Goal: Information Seeking & Learning: Learn about a topic

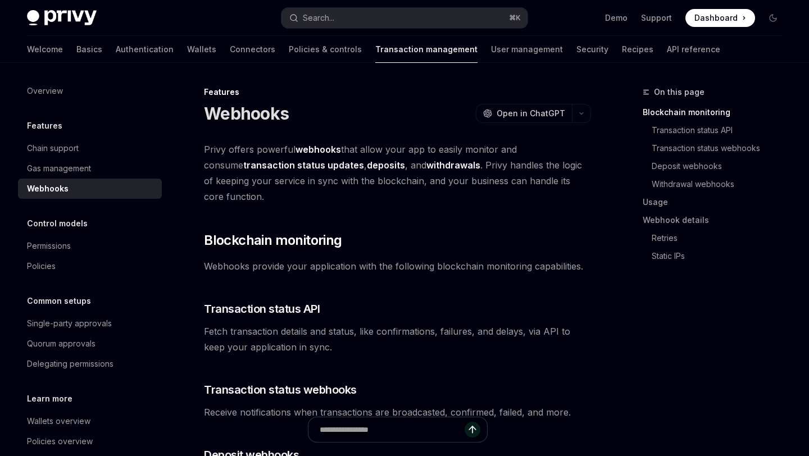
click at [303, 179] on span "Privy offers powerful webhooks that allow your app to easily monitor and consum…" at bounding box center [397, 173] width 387 height 63
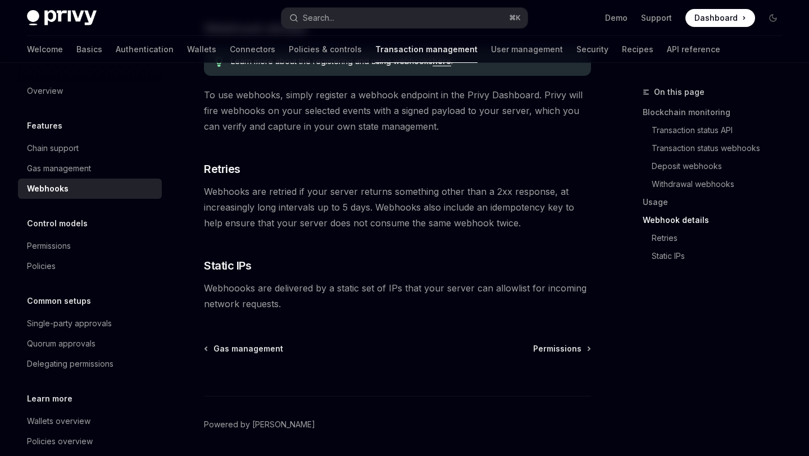
scroll to position [641, 0]
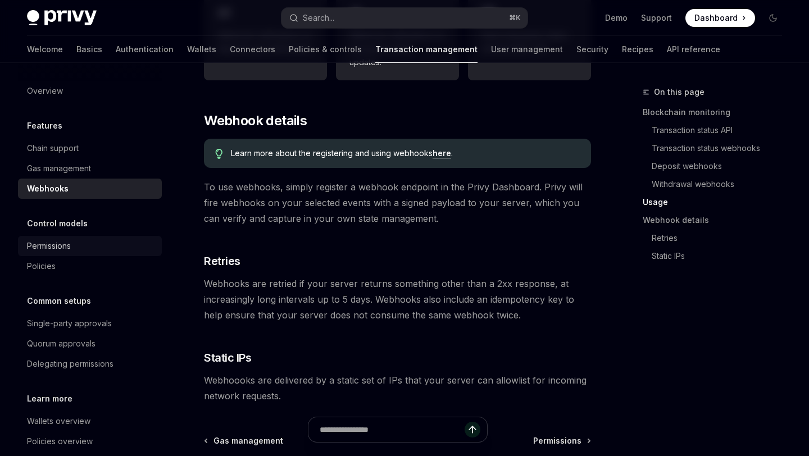
click at [59, 250] on div "Permissions" at bounding box center [49, 245] width 44 height 13
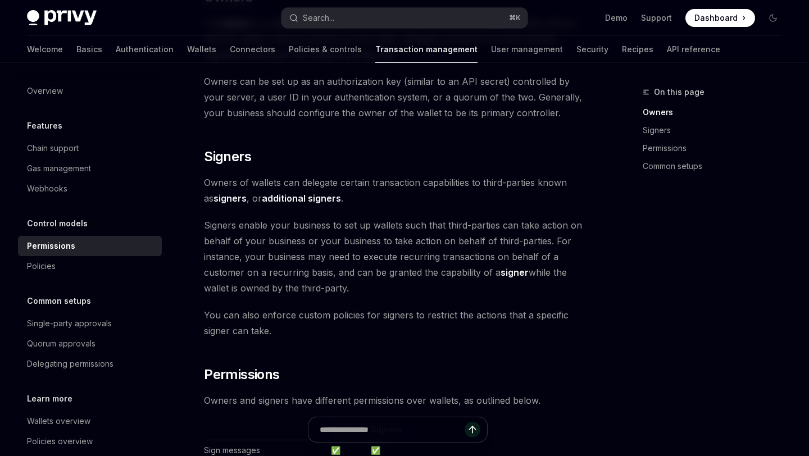
scroll to position [346, 0]
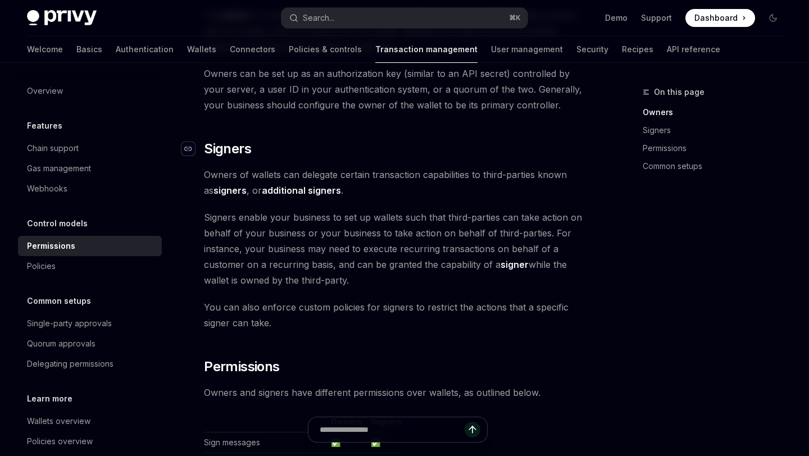
click at [190, 142] on div "Navigate to header" at bounding box center [187, 148] width 13 height 13
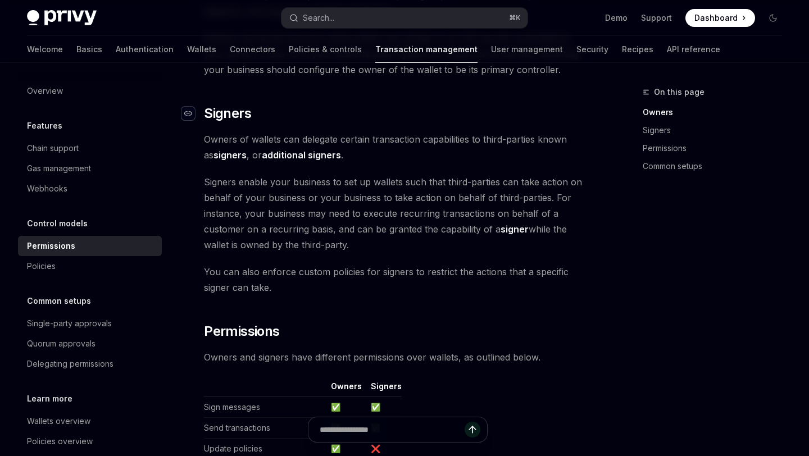
scroll to position [384, 0]
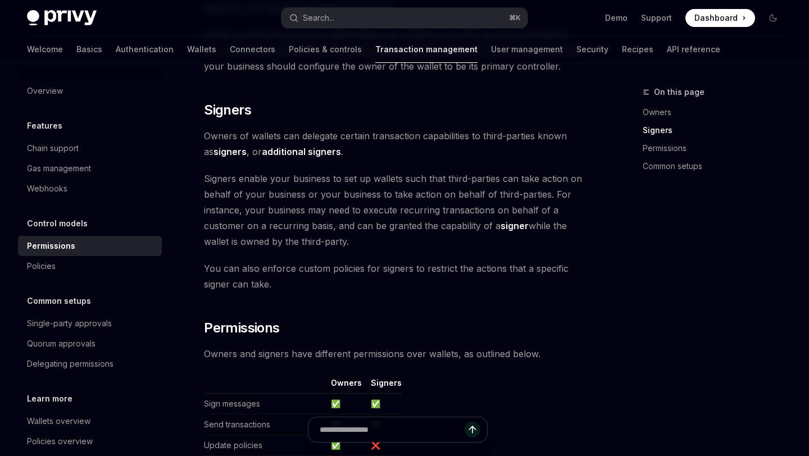
click at [265, 187] on span "Signers enable your business to set up wallets such that third-parties can take…" at bounding box center [397, 210] width 387 height 79
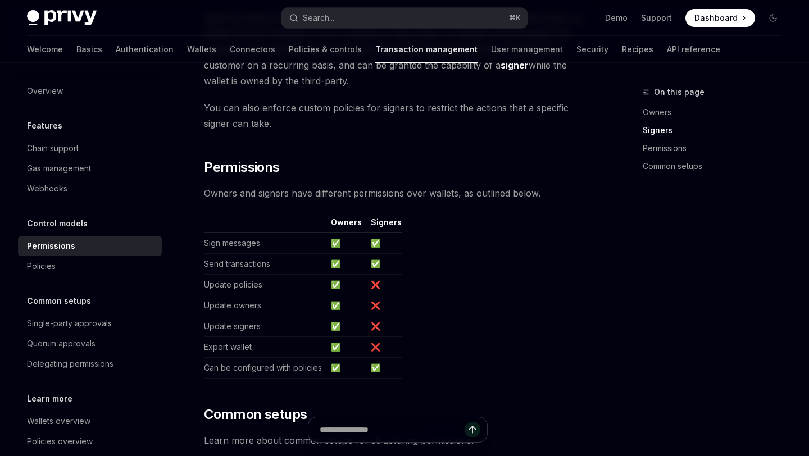
scroll to position [551, 0]
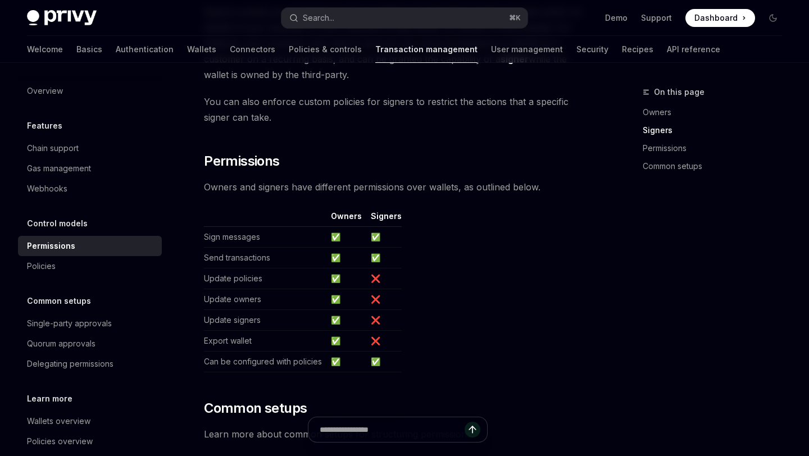
click at [238, 227] on td "Sign messages" at bounding box center [265, 237] width 122 height 21
click at [235, 248] on td "Send transactions" at bounding box center [265, 258] width 122 height 21
click at [236, 269] on td "Update policies" at bounding box center [265, 279] width 122 height 21
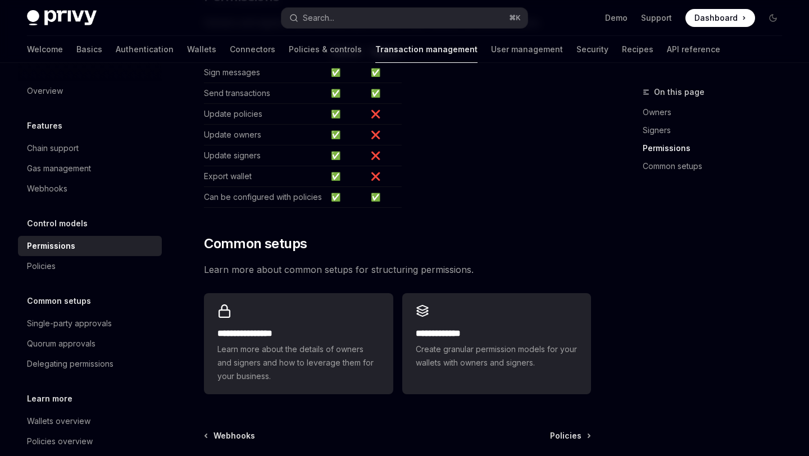
scroll to position [824, 0]
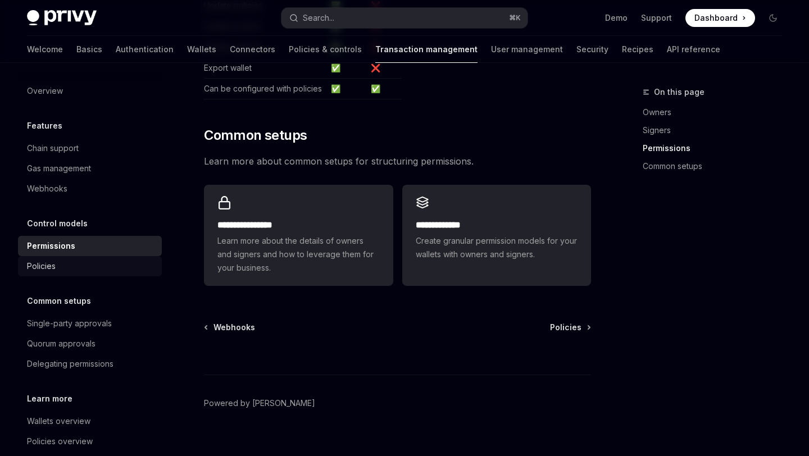
click at [55, 272] on div "Policies" at bounding box center [41, 266] width 29 height 13
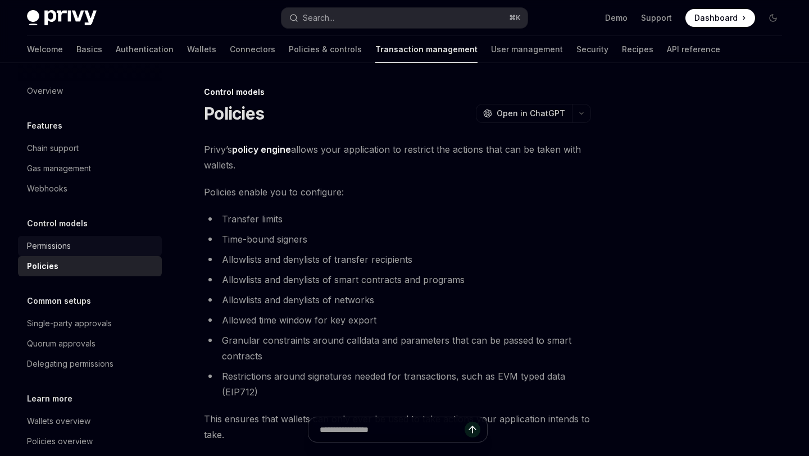
click at [76, 248] on div "Permissions" at bounding box center [91, 245] width 128 height 13
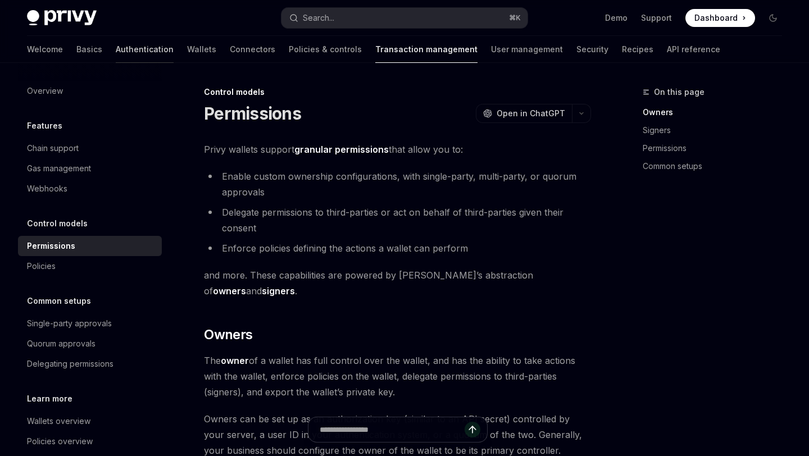
click at [116, 52] on link "Authentication" at bounding box center [145, 49] width 58 height 27
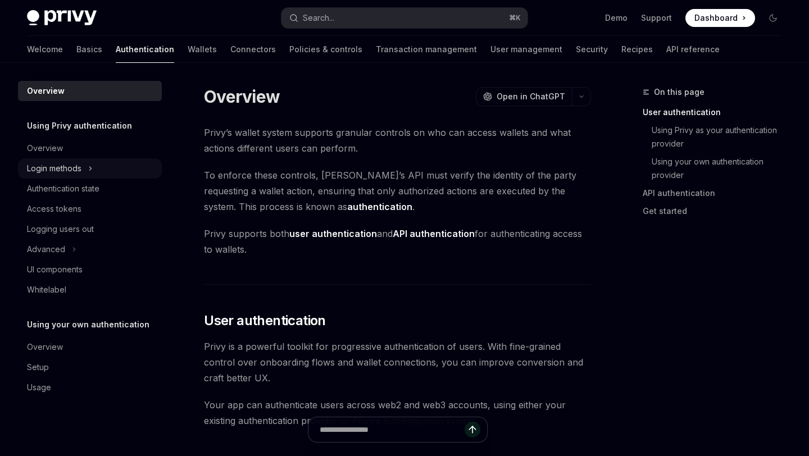
click at [87, 167] on div "Login methods" at bounding box center [90, 168] width 144 height 20
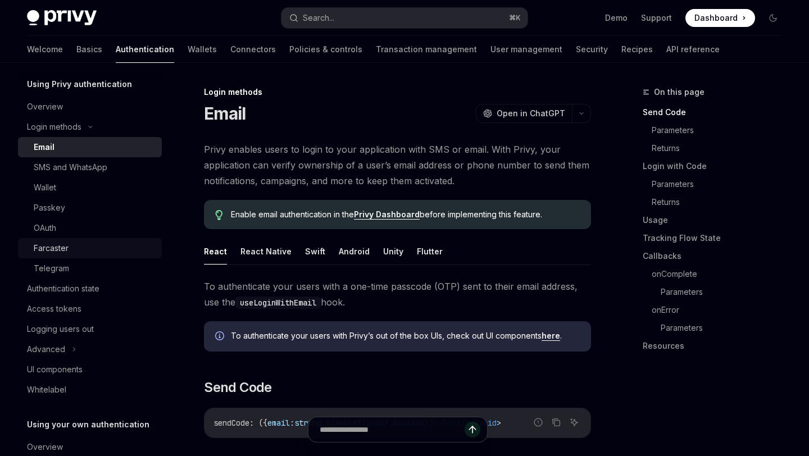
scroll to position [44, 0]
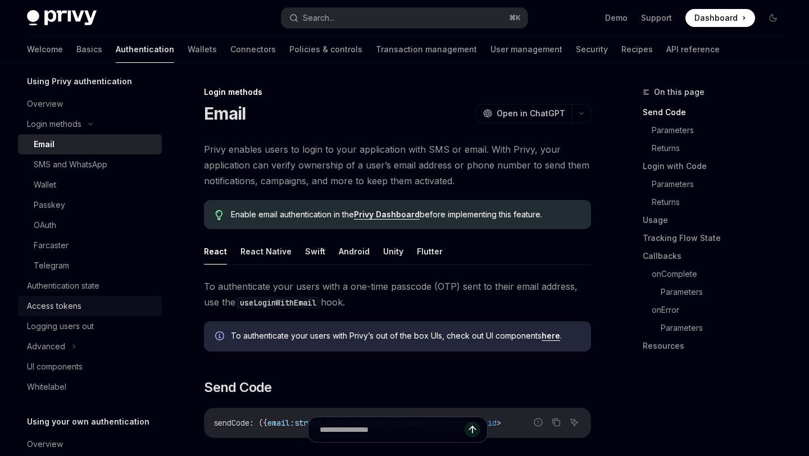
click at [98, 310] on div "Access tokens" at bounding box center [91, 305] width 128 height 13
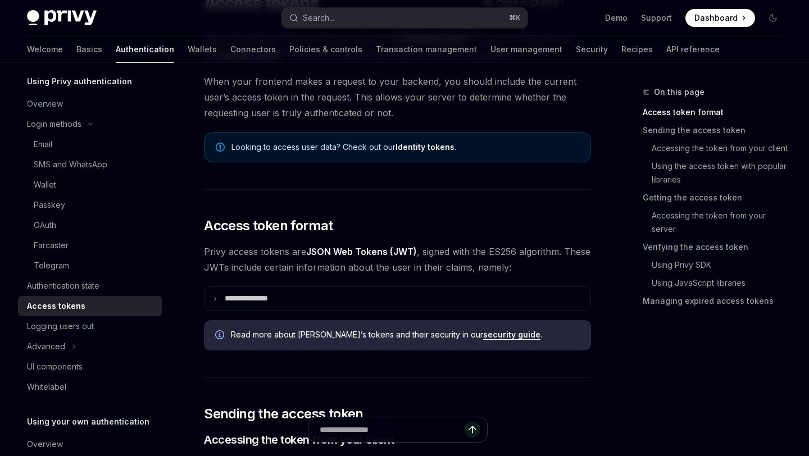
scroll to position [133, 0]
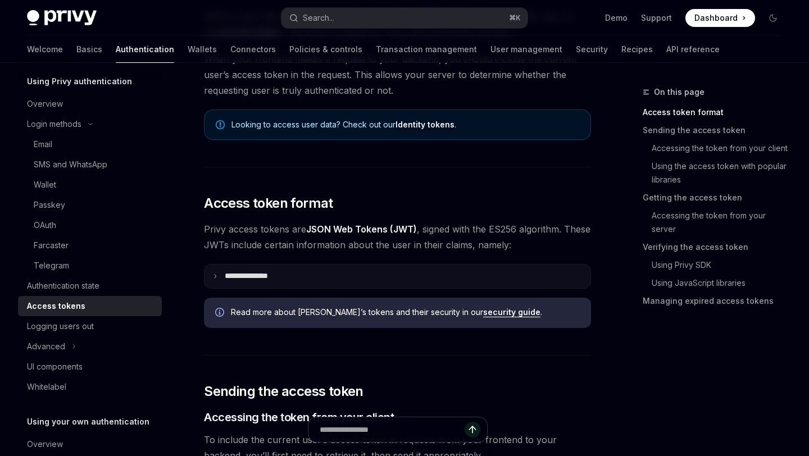
click at [266, 276] on p "**********" at bounding box center [255, 276] width 61 height 10
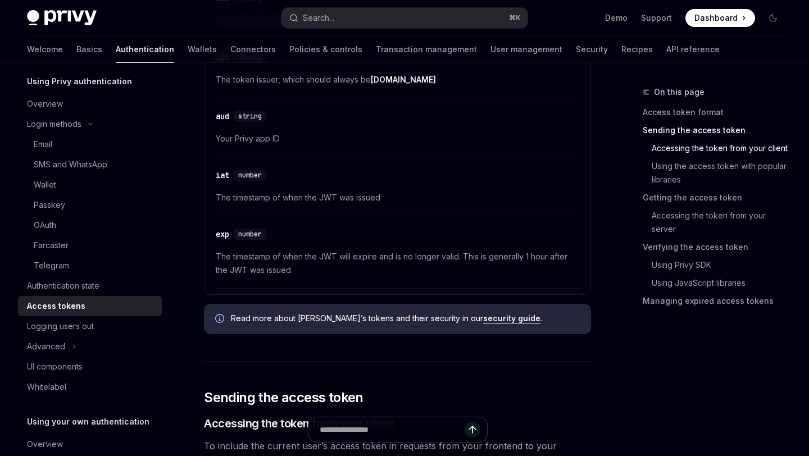
scroll to position [501, 0]
click at [65, 348] on div "Advanced" at bounding box center [90, 347] width 144 height 20
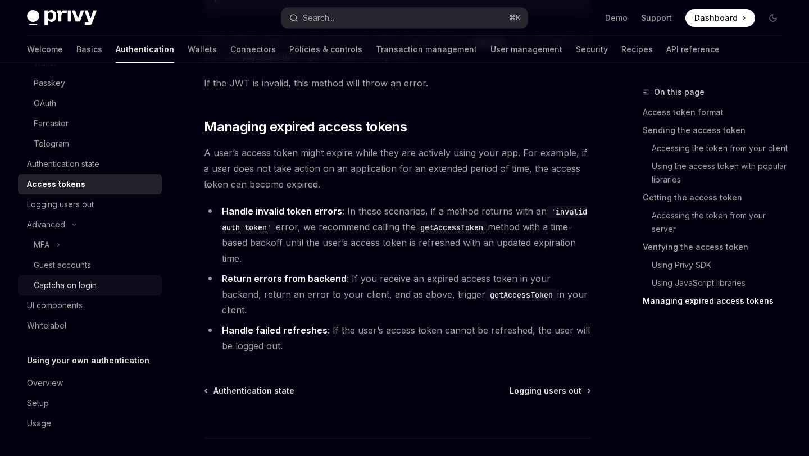
scroll to position [0, 0]
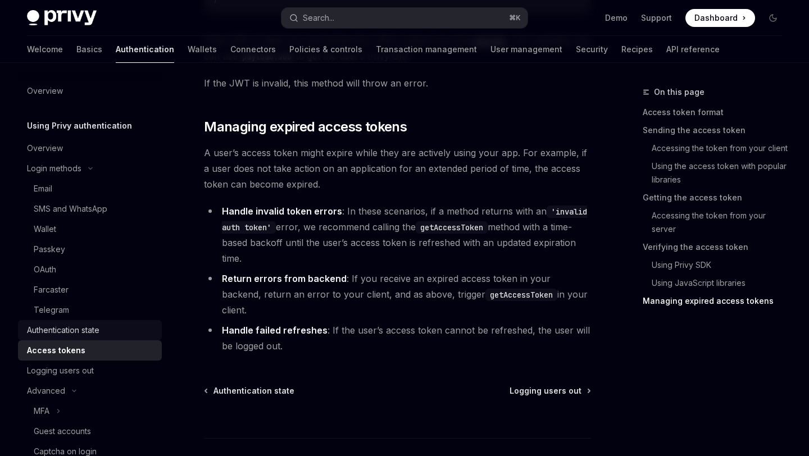
click at [93, 329] on div "Authentication state" at bounding box center [63, 330] width 72 height 13
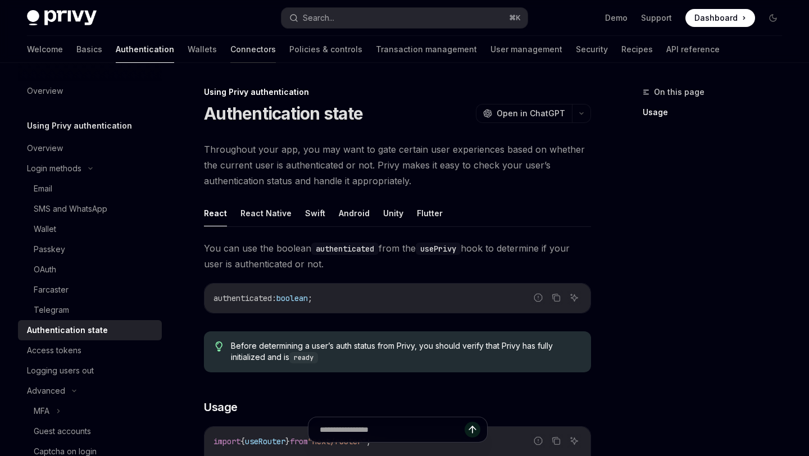
click at [230, 48] on link "Connectors" at bounding box center [253, 49] width 46 height 27
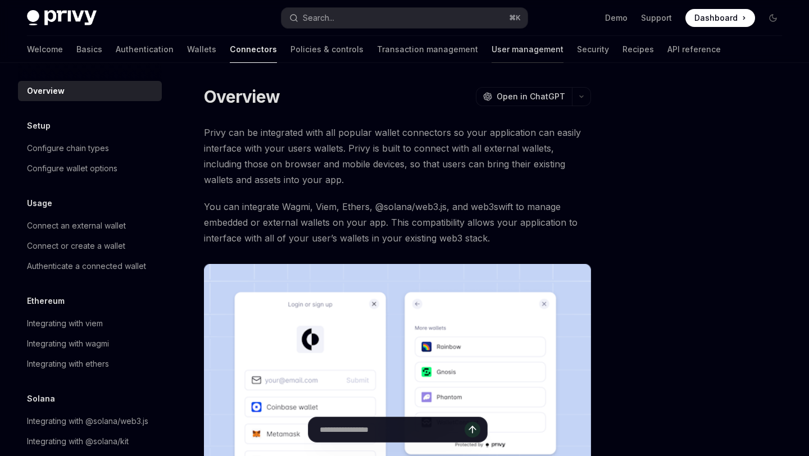
click at [492, 47] on link "User management" at bounding box center [528, 49] width 72 height 27
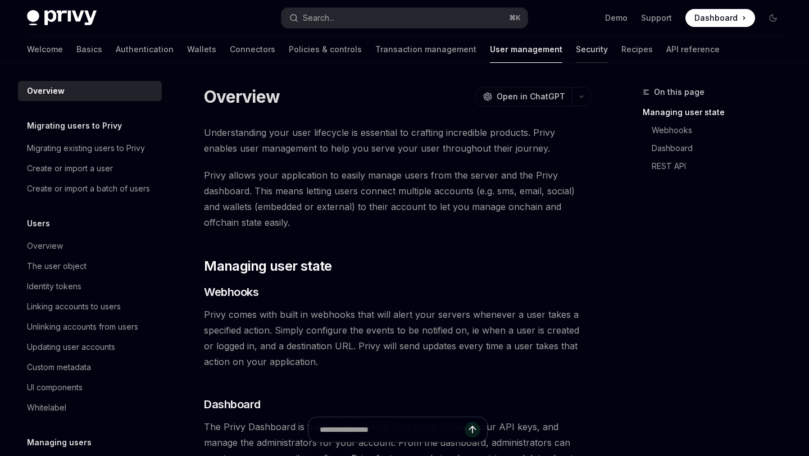
click at [576, 57] on link "Security" at bounding box center [592, 49] width 32 height 27
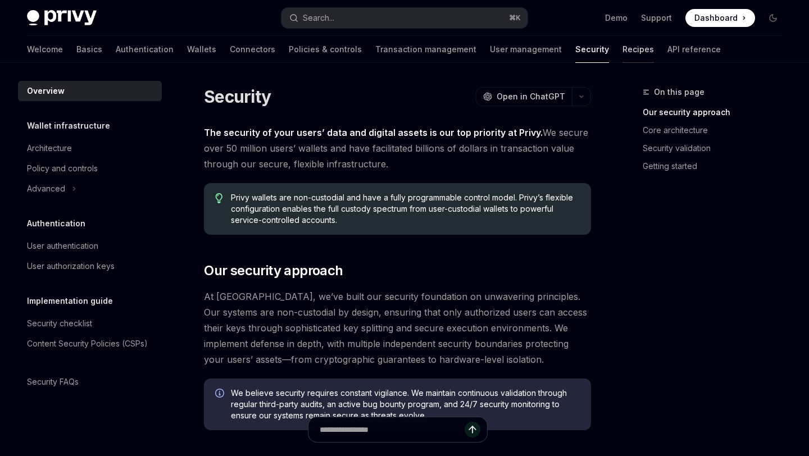
click at [623, 55] on link "Recipes" at bounding box center [638, 49] width 31 height 27
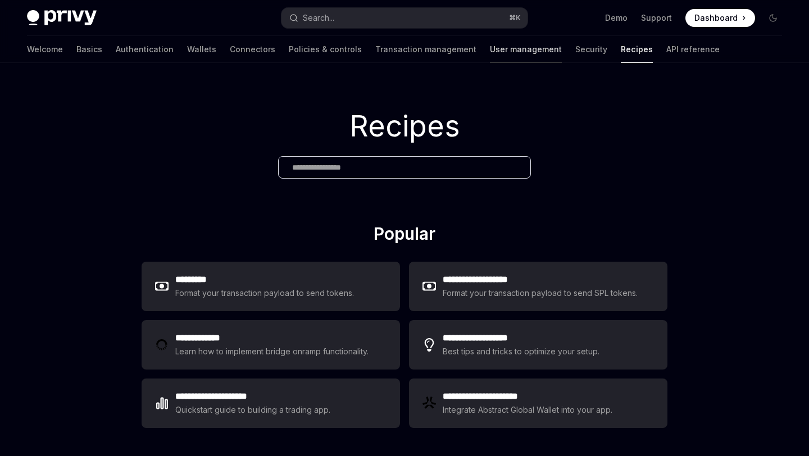
click at [490, 48] on link "User management" at bounding box center [526, 49] width 72 height 27
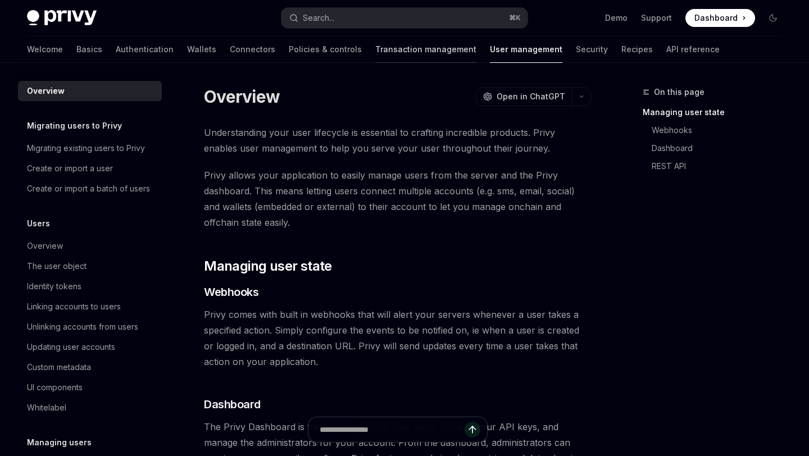
click at [375, 51] on link "Transaction management" at bounding box center [425, 49] width 101 height 27
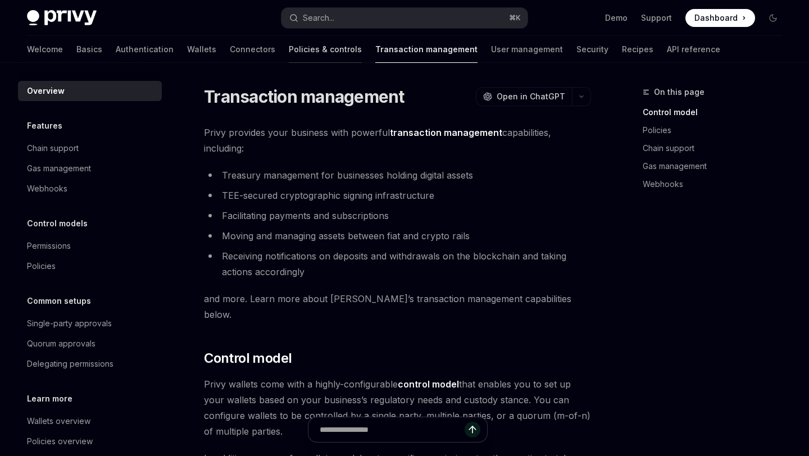
click at [289, 44] on link "Policies & controls" at bounding box center [325, 49] width 73 height 27
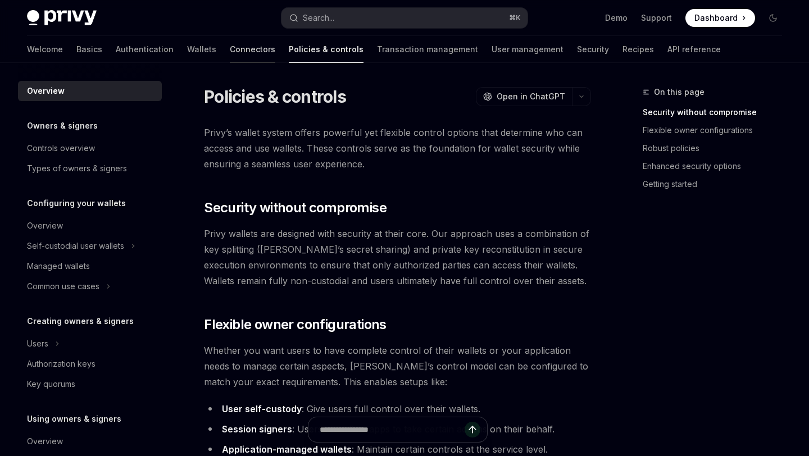
click at [230, 49] on link "Connectors" at bounding box center [253, 49] width 46 height 27
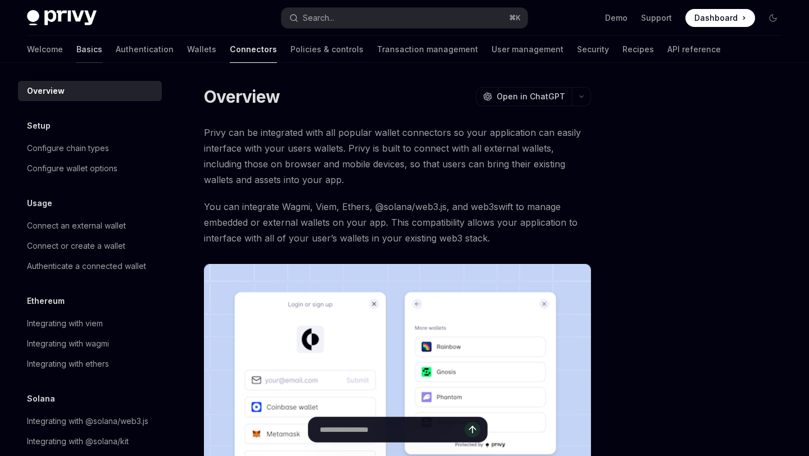
click at [76, 51] on link "Basics" at bounding box center [89, 49] width 26 height 27
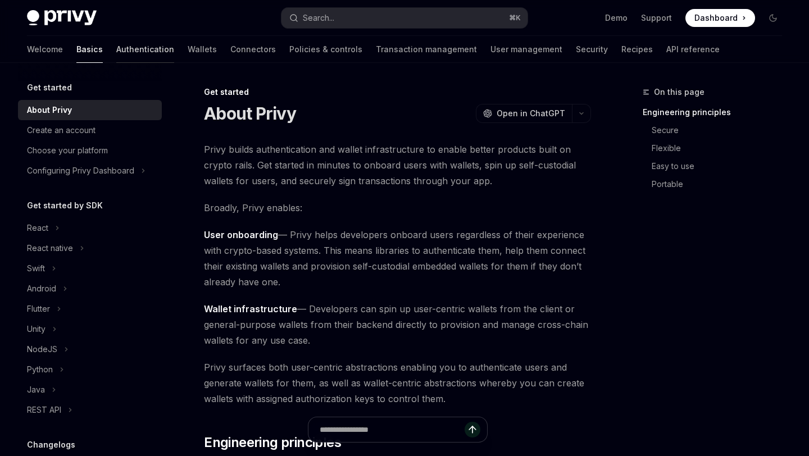
click at [116, 49] on link "Authentication" at bounding box center [145, 49] width 58 height 27
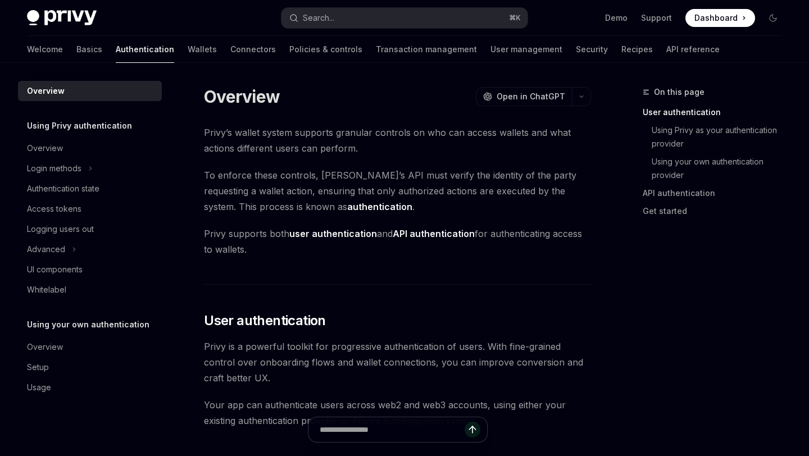
type textarea "*"
